Goal: Information Seeking & Learning: Learn about a topic

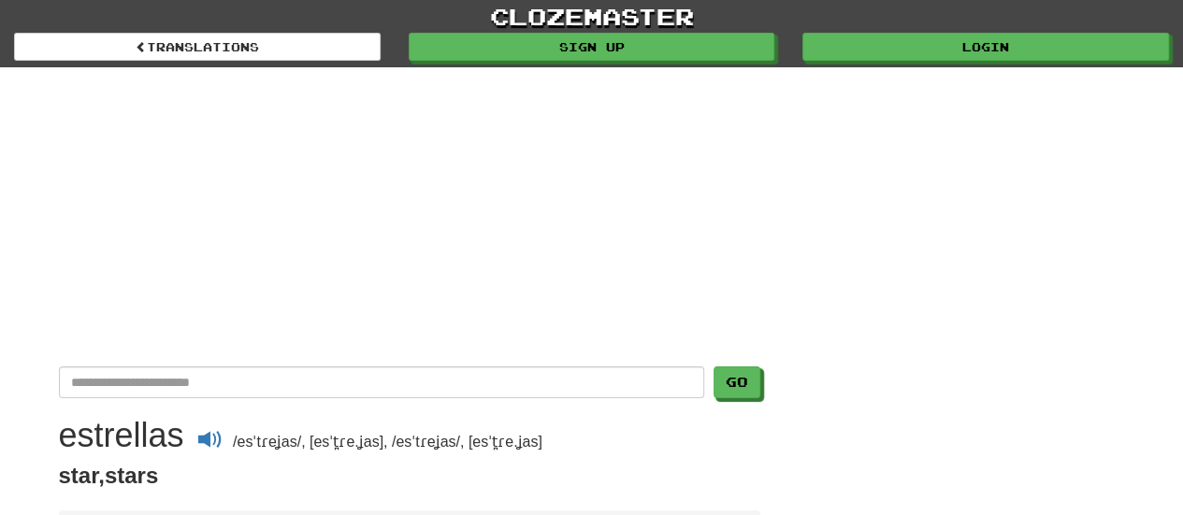
scroll to position [211, 0]
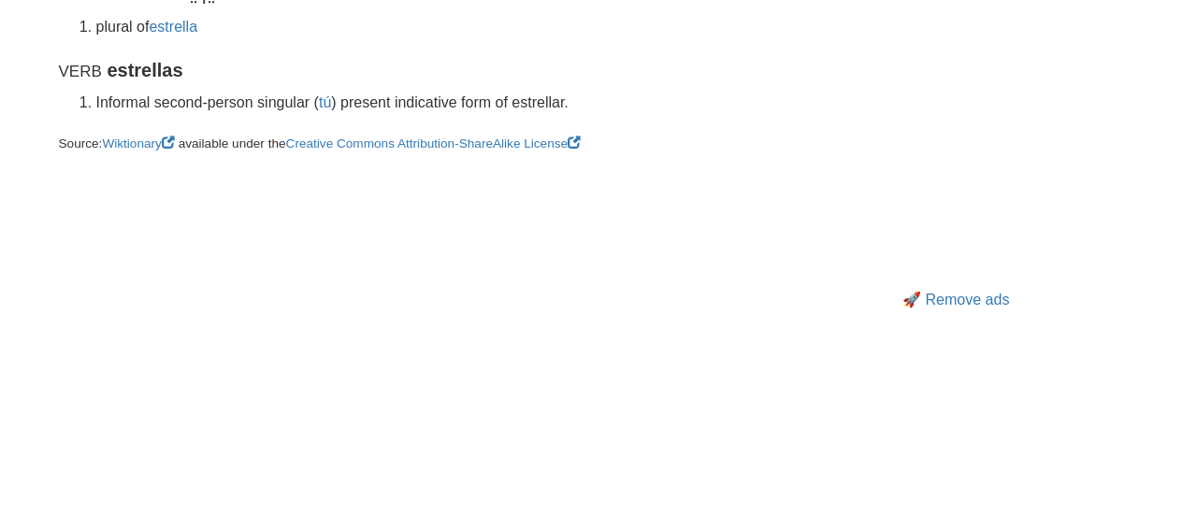
scroll to position [625, 0]
drag, startPoint x: 106, startPoint y: 67, endPoint x: 583, endPoint y: 105, distance: 478.5
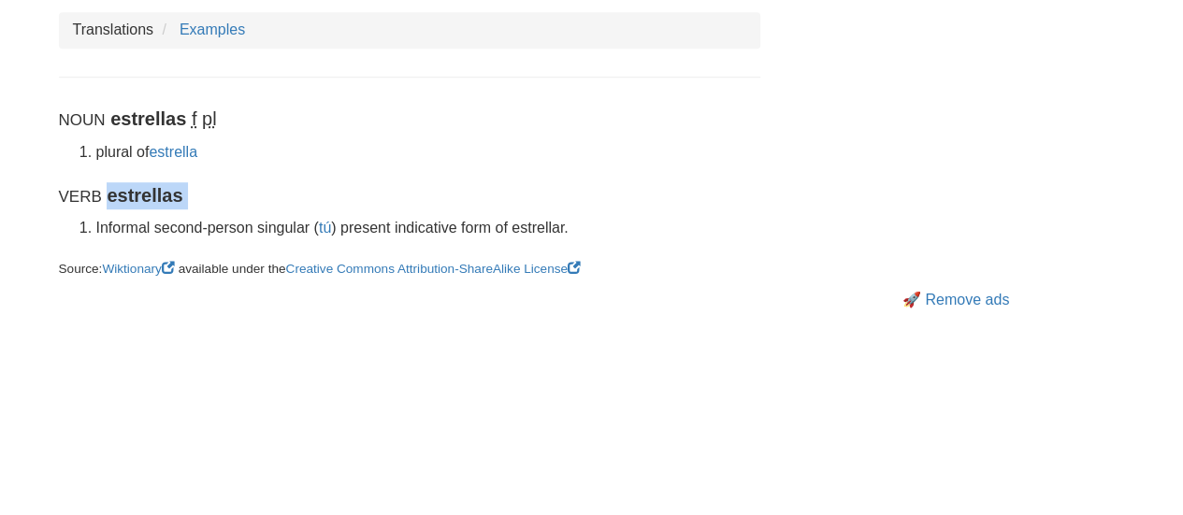
scroll to position [498, 0]
click at [582, 203] on p "Verb estrellas" at bounding box center [409, 196] width 701 height 27
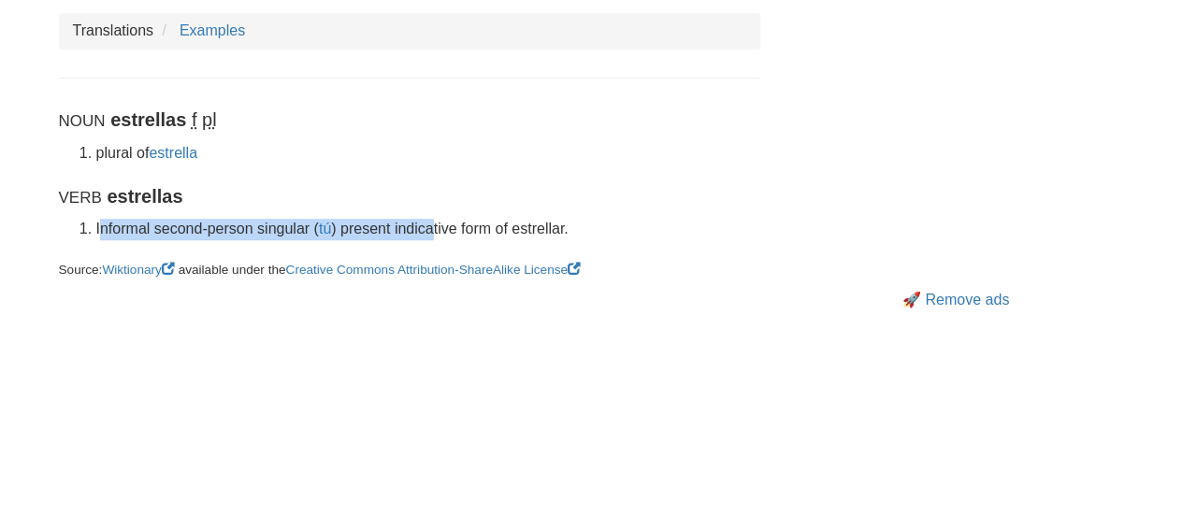
drag, startPoint x: 573, startPoint y: 226, endPoint x: 430, endPoint y: 229, distance: 143.1
click at [430, 229] on li "Informal second-person singular ( tú ) present indicative form of estrellar." at bounding box center [428, 230] width 664 height 22
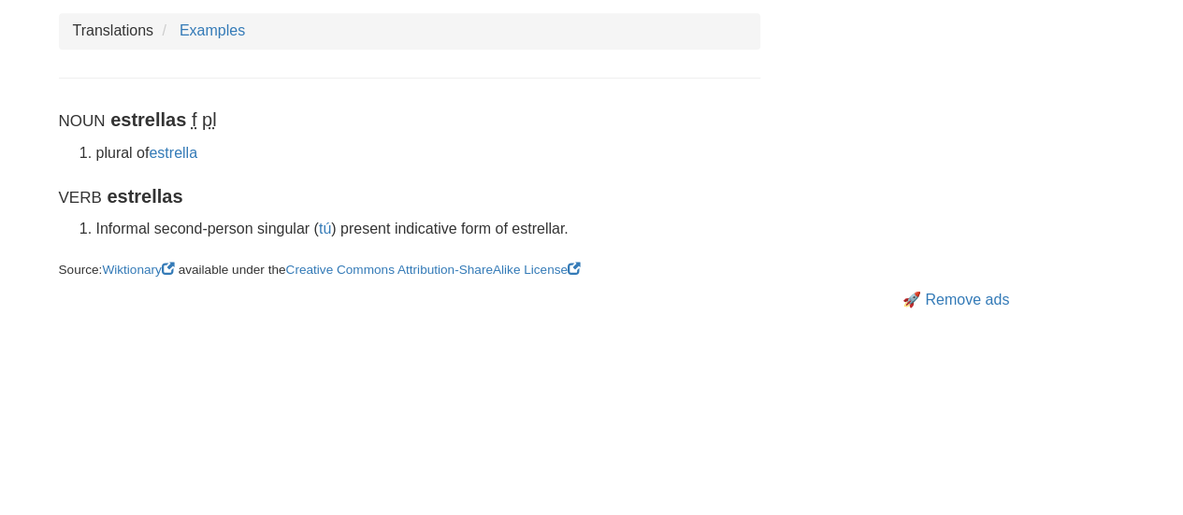
drag, startPoint x: 575, startPoint y: 222, endPoint x: 485, endPoint y: 211, distance: 90.4
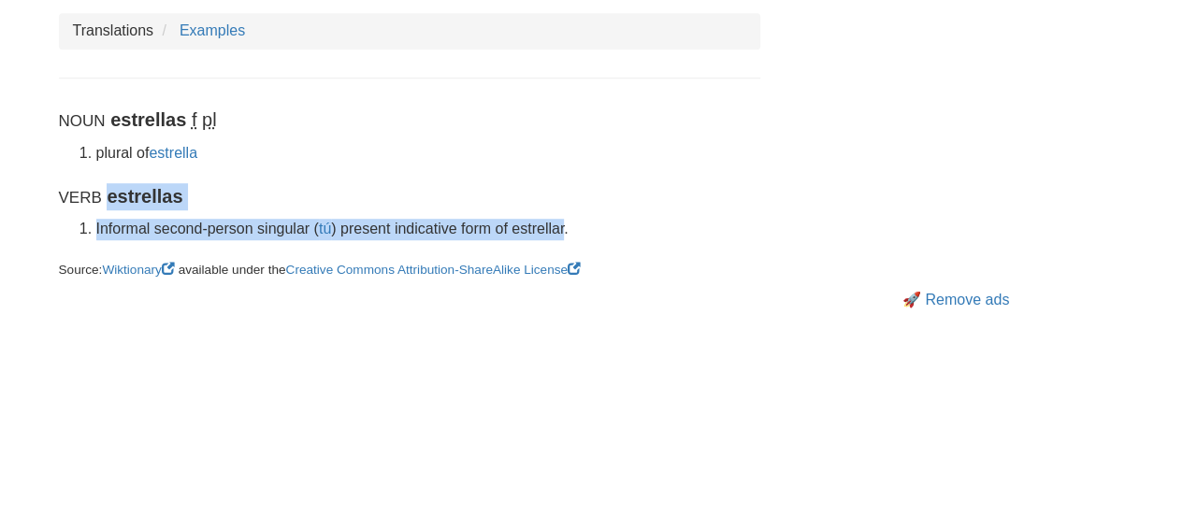
drag, startPoint x: 108, startPoint y: 186, endPoint x: 564, endPoint y: 224, distance: 457.0
copy div "estrellas Informal second-person singular ( tú ) present indicative form of est…"
